Goal: Navigation & Orientation: Understand site structure

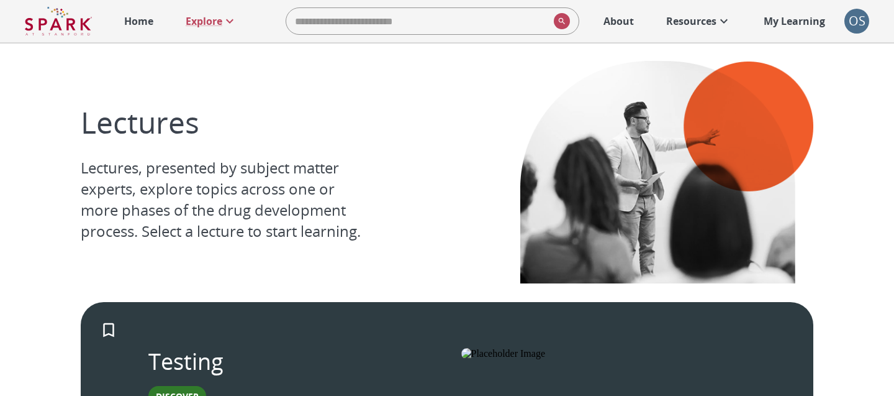
scroll to position [184, 0]
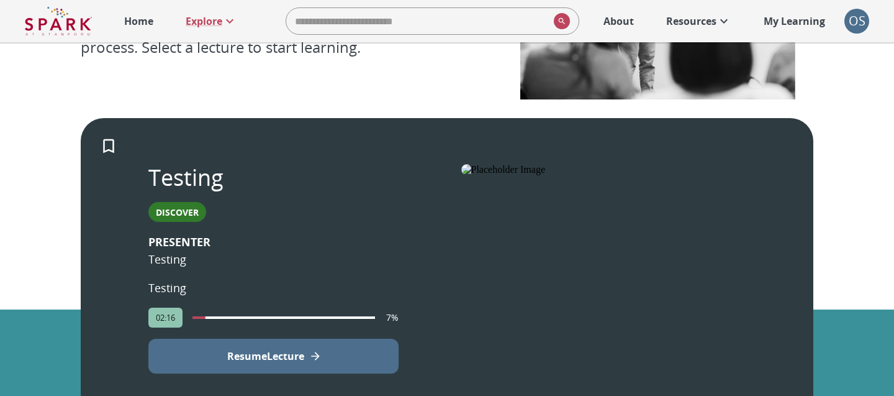
click at [134, 16] on p "Home" at bounding box center [138, 21] width 29 height 15
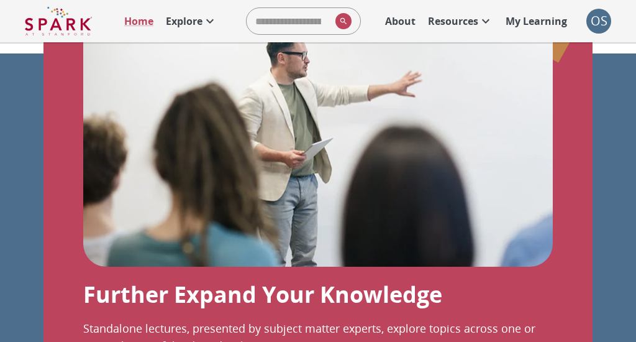
scroll to position [1434, 0]
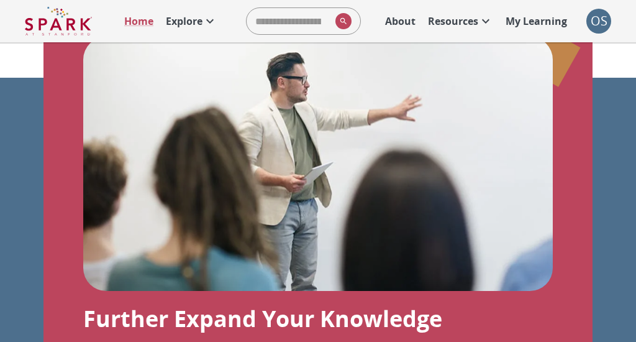
click at [397, 22] on p "About" at bounding box center [400, 21] width 30 height 15
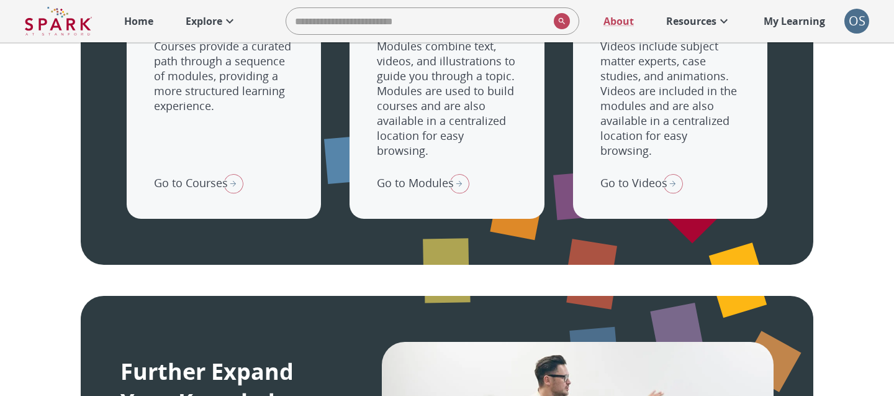
scroll to position [1603, 0]
